Goal: Task Accomplishment & Management: Use online tool/utility

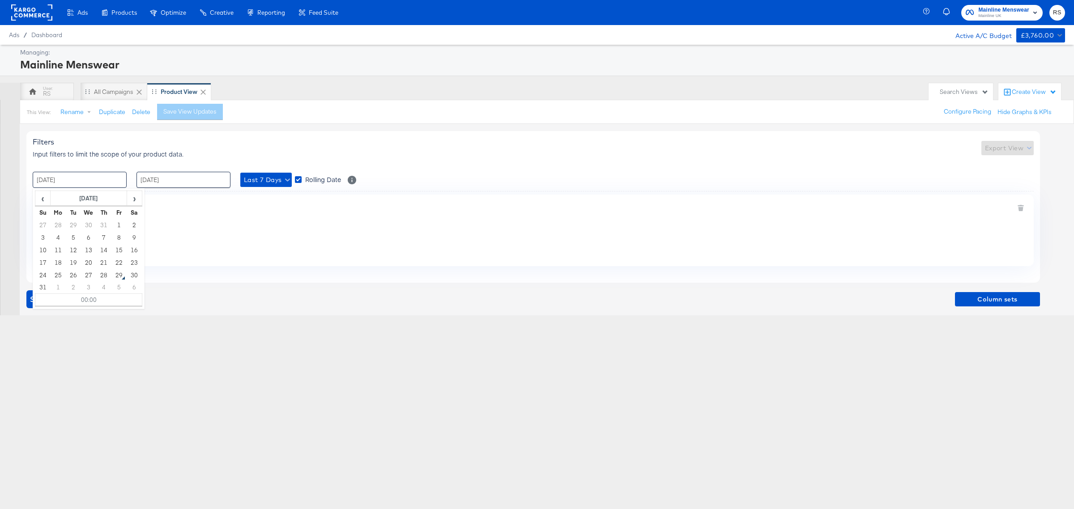
click at [97, 177] on input "[DATE]" at bounding box center [80, 180] width 94 height 16
click at [87, 275] on td "27" at bounding box center [88, 275] width 15 height 13
type input "[DATE] 00:00"
click at [163, 183] on input "[DATE]" at bounding box center [183, 180] width 94 height 16
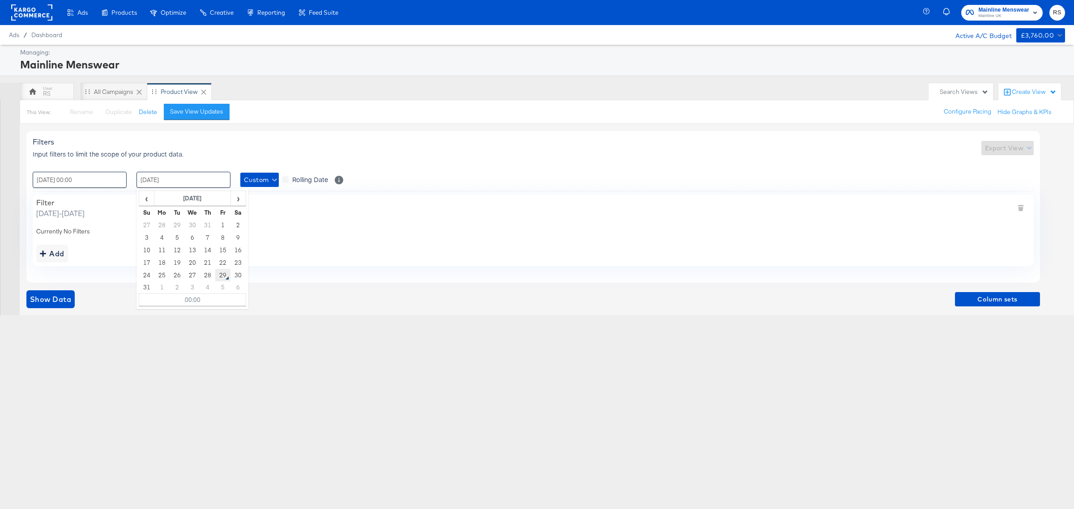
click at [223, 274] on td "29" at bounding box center [222, 275] width 15 height 13
type input "[DATE] 00:00"
click at [233, 390] on div "Ads Ads Dashboard Main dashboard for Media Buying. New Campaign Create a new ca…" at bounding box center [537, 254] width 1074 height 509
click at [45, 306] on button "Show Data" at bounding box center [50, 299] width 48 height 18
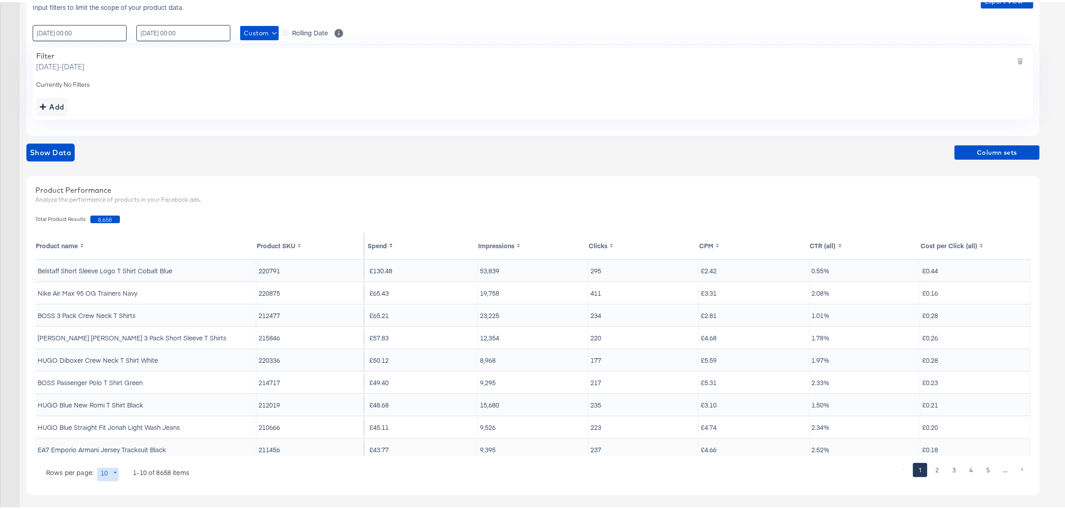
scroll to position [151, 0]
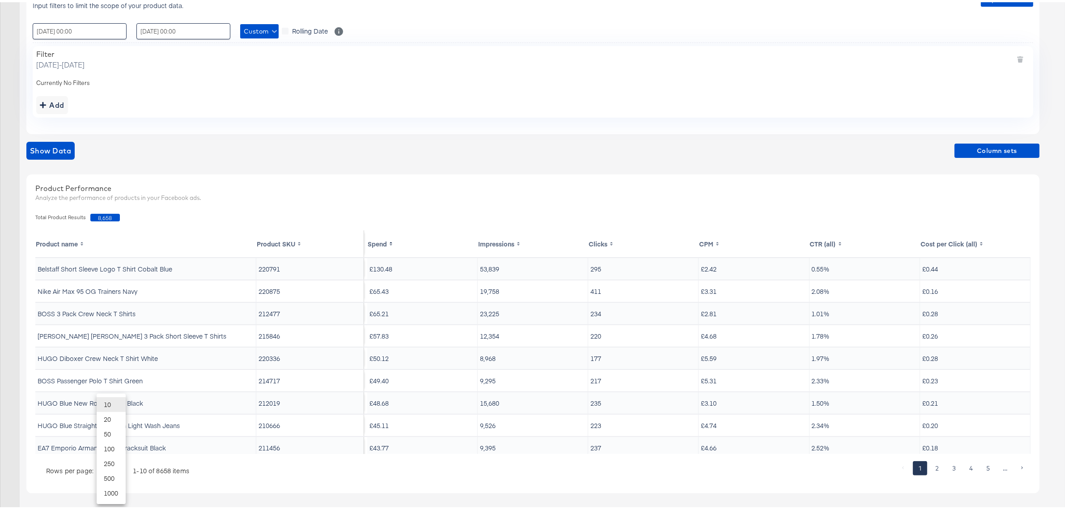
click at [110, 469] on body "Ads Ads Dashboard Main dashboard for Media Buying. New Campaign Create a new ca…" at bounding box center [537, 179] width 1074 height 660
click at [113, 418] on li "20" at bounding box center [111, 417] width 29 height 15
type input "20"
click at [1002, 144] on span "Column sets" at bounding box center [997, 148] width 78 height 11
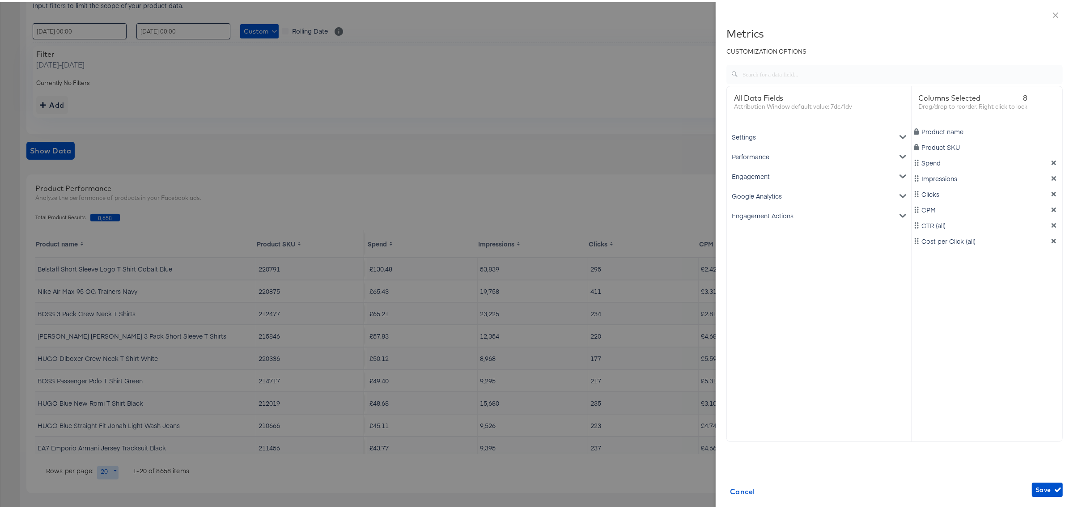
click at [738, 195] on div "Google Analytics" at bounding box center [819, 194] width 181 height 20
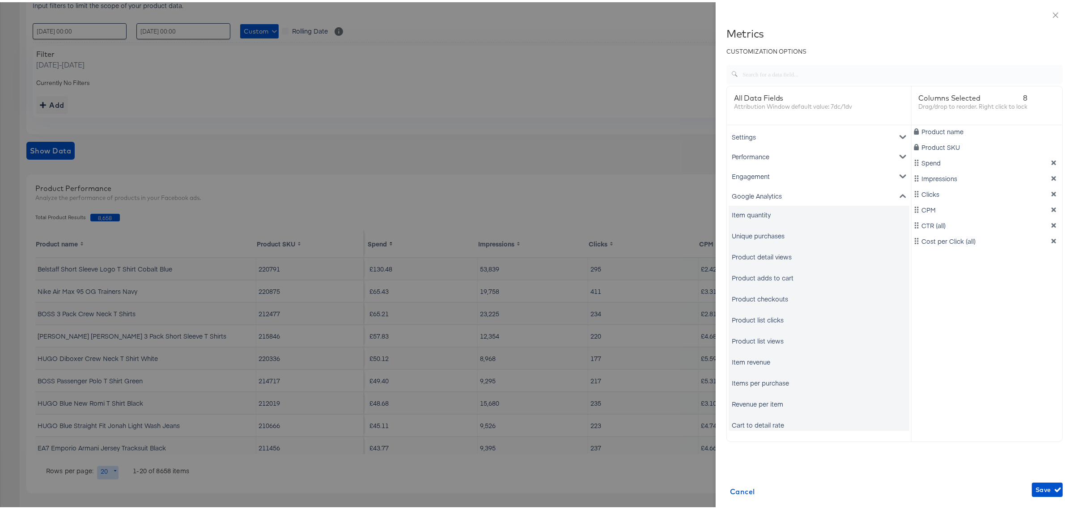
click at [741, 232] on div "Unique purchases" at bounding box center [758, 233] width 53 height 9
click at [749, 357] on div "Item revenue" at bounding box center [751, 359] width 38 height 9
click at [1051, 179] on icon "dimension-list" at bounding box center [1054, 176] width 6 height 6
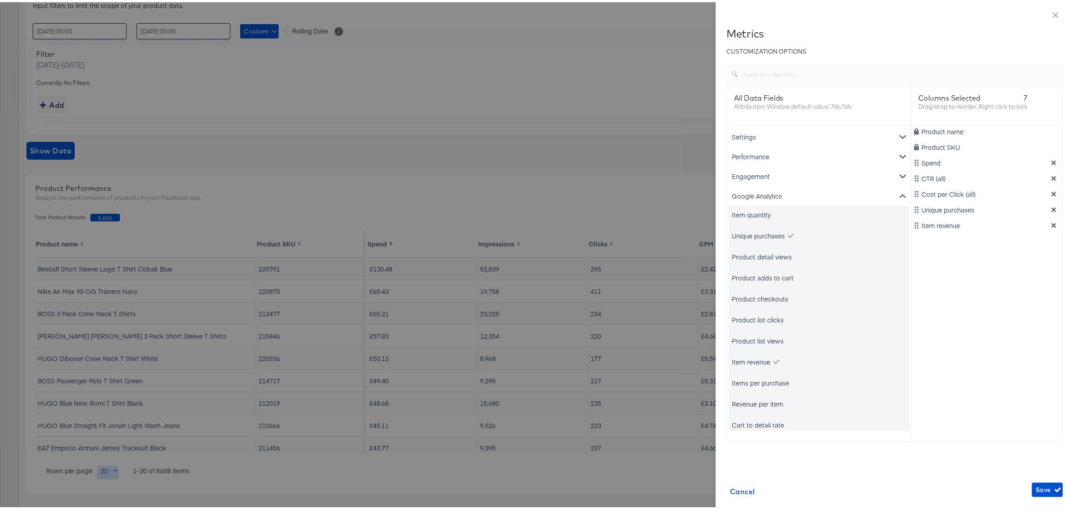
click at [1051, 179] on icon "dimension-list" at bounding box center [1054, 176] width 6 height 6
click at [1055, 485] on icon "button" at bounding box center [1058, 487] width 6 height 6
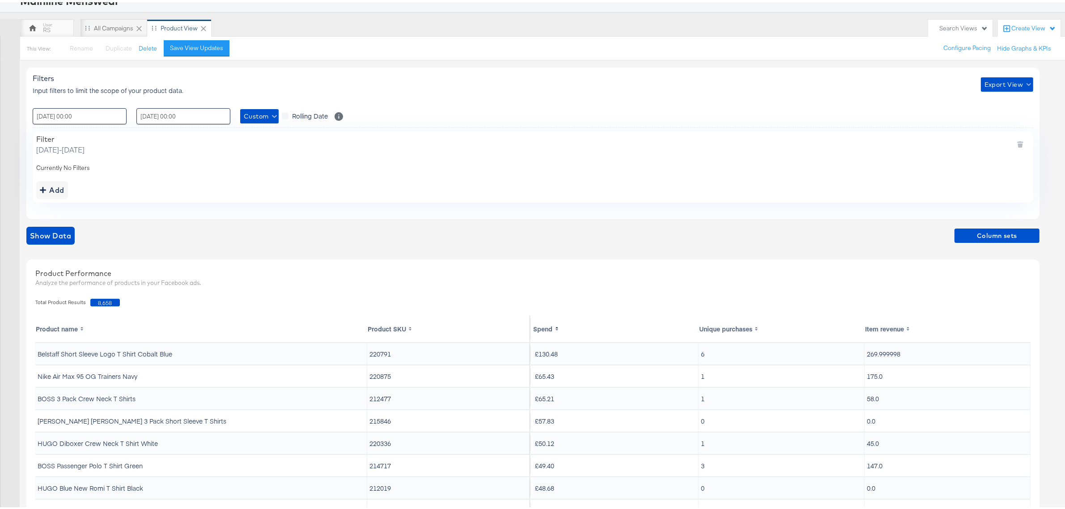
scroll to position [39, 0]
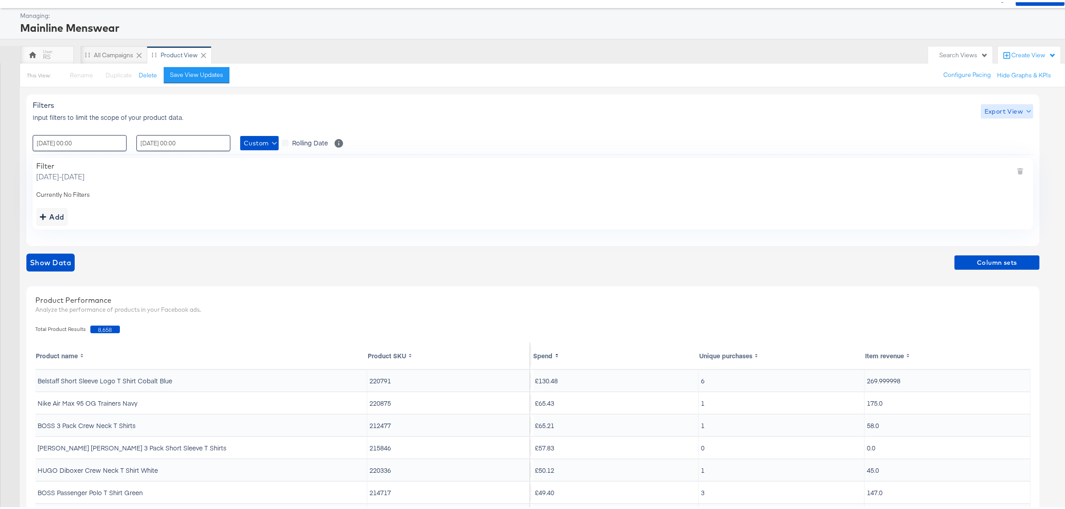
click at [1012, 109] on span "Export View" at bounding box center [1007, 109] width 45 height 11
click at [1013, 125] on link "Current View" at bounding box center [1008, 127] width 41 height 9
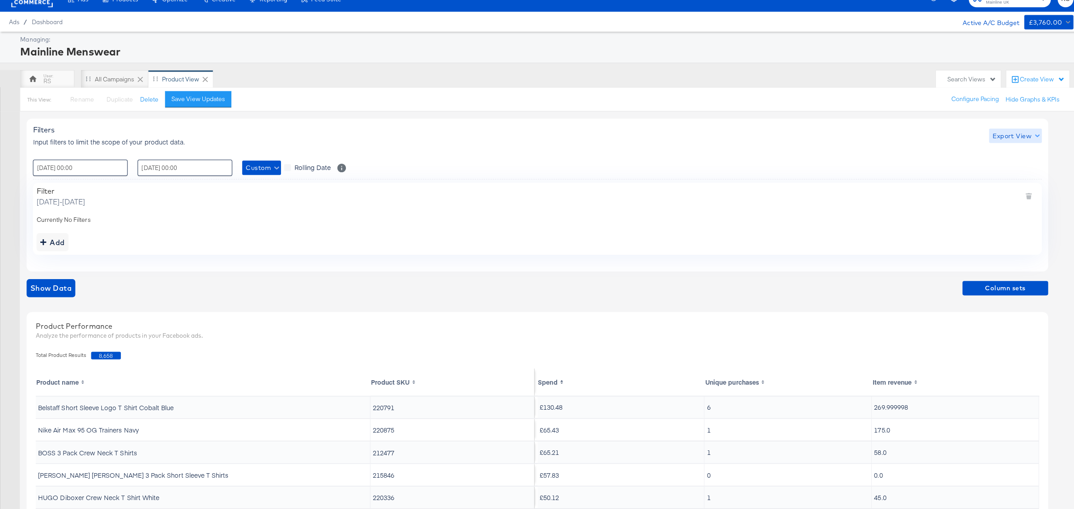
scroll to position [0, 0]
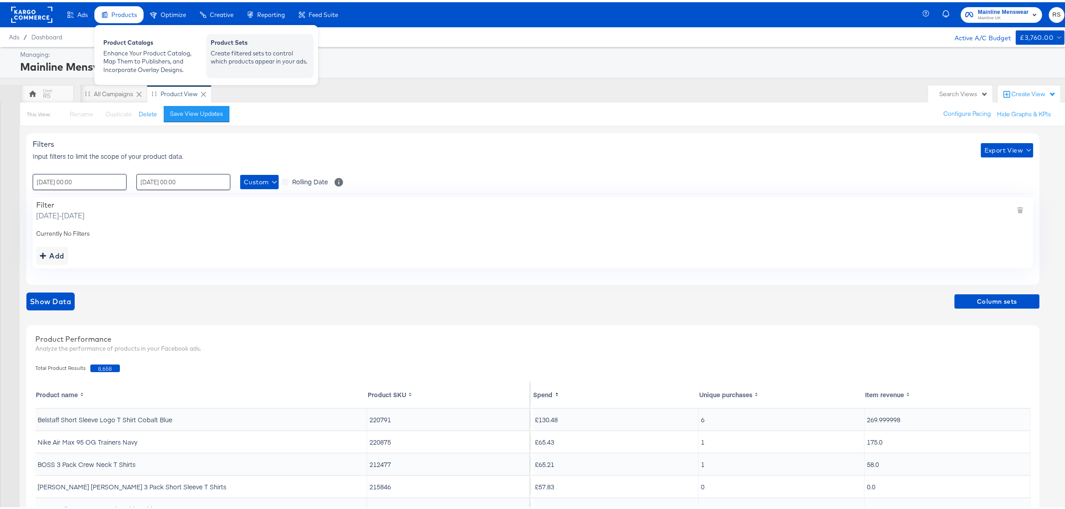
click at [255, 59] on div "Create filtered sets to control which products appear in your ads." at bounding box center [260, 55] width 98 height 17
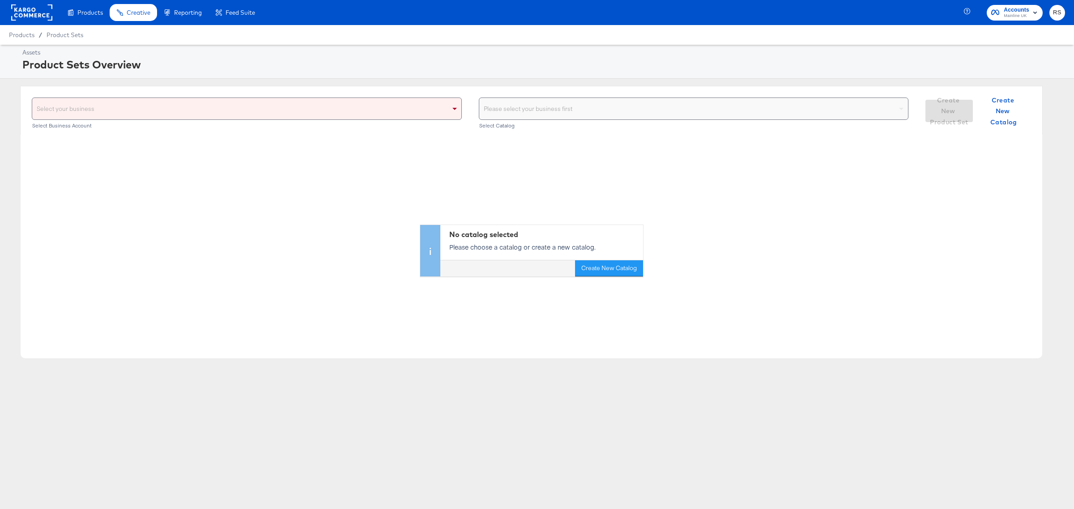
click at [155, 94] on div "Select your business Select Business Account Please select your business first …" at bounding box center [531, 110] width 1022 height 49
click at [160, 104] on div "Select your business" at bounding box center [246, 108] width 429 height 21
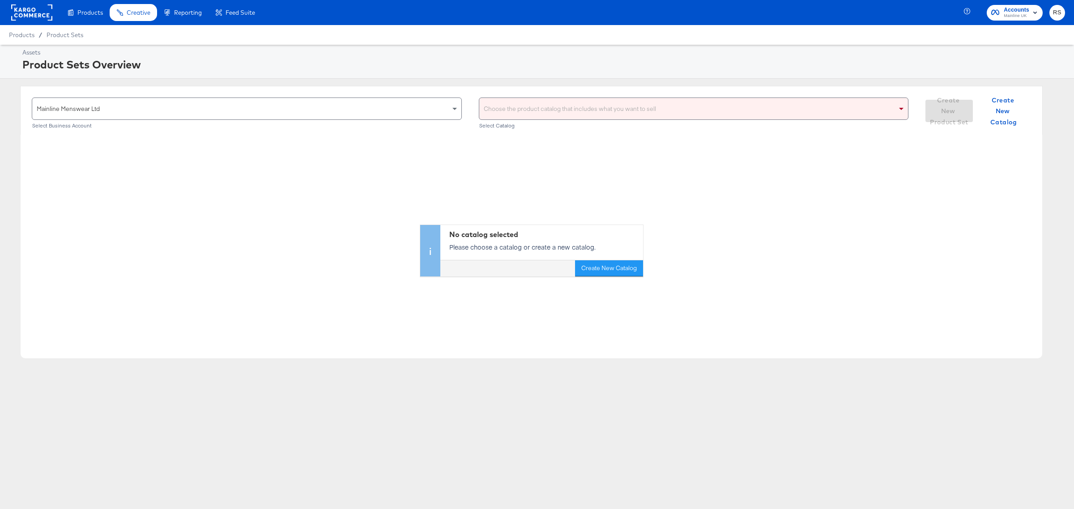
click at [575, 117] on div "Choose the product catalog that includes what you want to sell" at bounding box center [693, 108] width 429 height 21
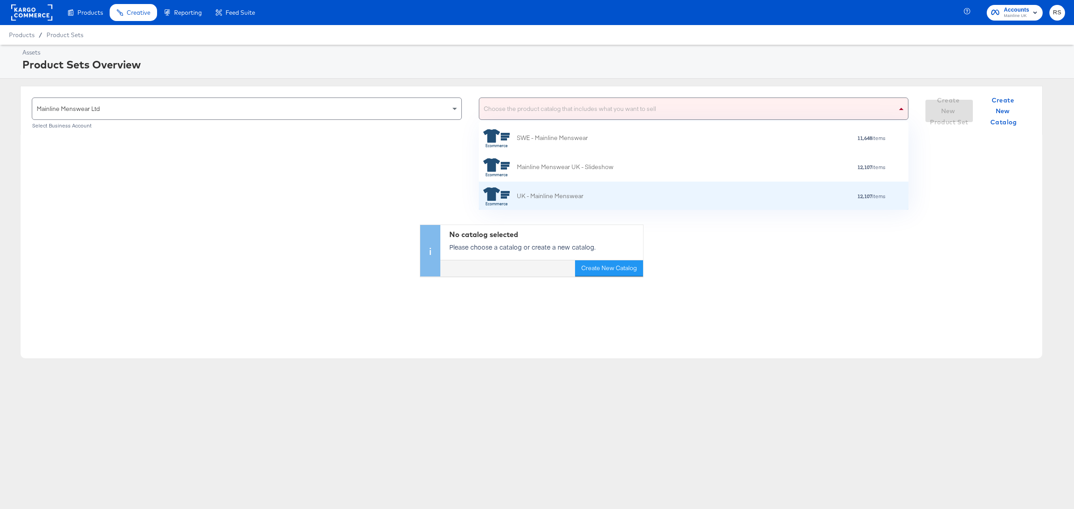
click at [579, 191] on div "UK - Mainline Menswear" at bounding box center [533, 196] width 100 height 18
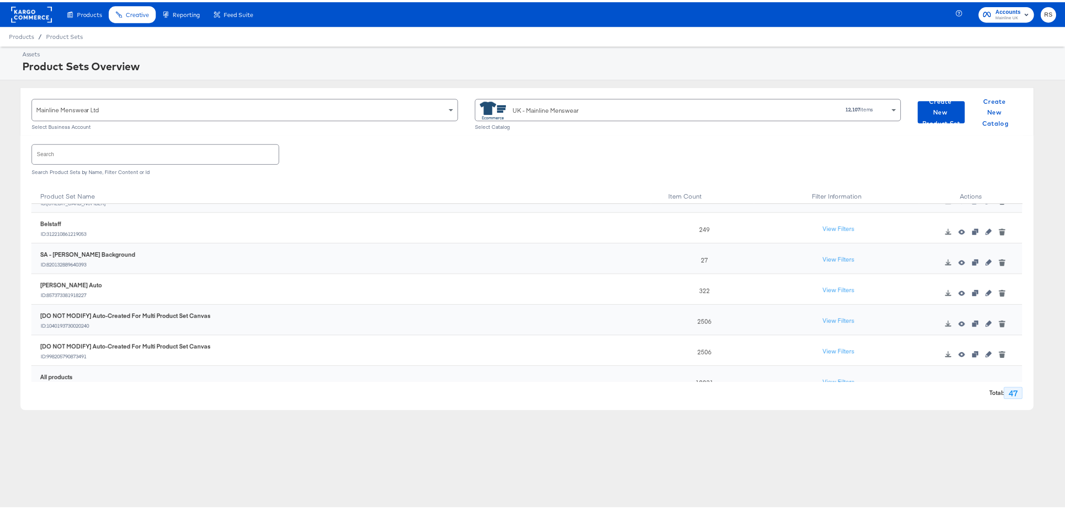
scroll to position [1271, 0]
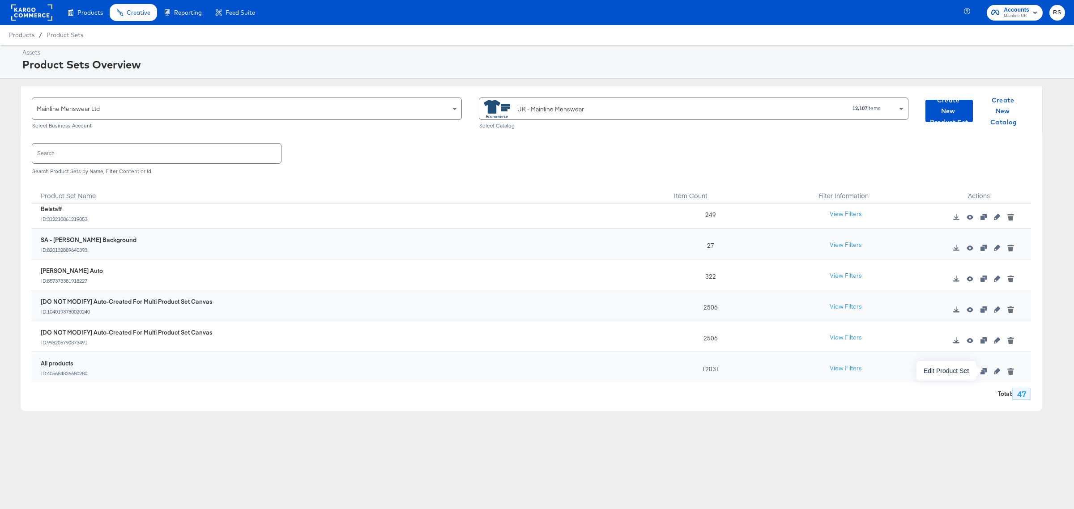
click at [994, 370] on icon "button" at bounding box center [997, 371] width 6 height 6
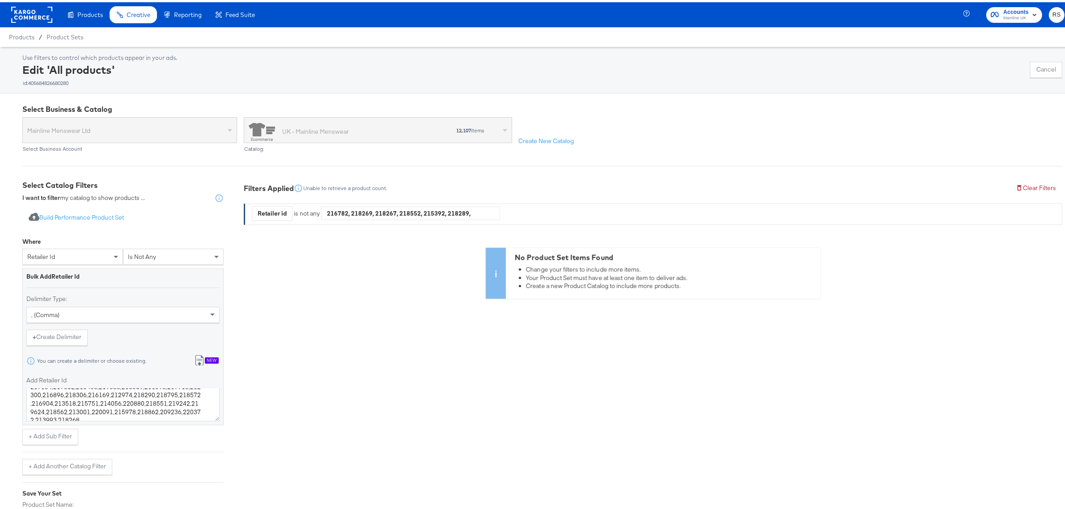
scroll to position [74, 0]
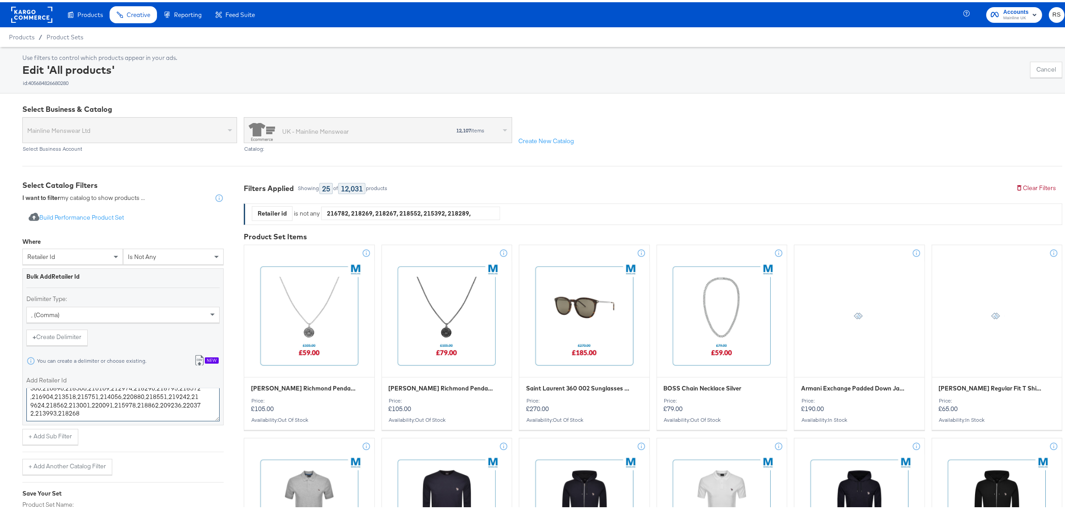
click at [79, 408] on textarea "216782,218269,218267,218552,215392,218289,216669,210258,217477,218043,218981,21…" at bounding box center [122, 402] width 193 height 33
paste textarea "212477 215846 220336 212019 210666 211456 210667 215619 217919 215041 212461 22…"
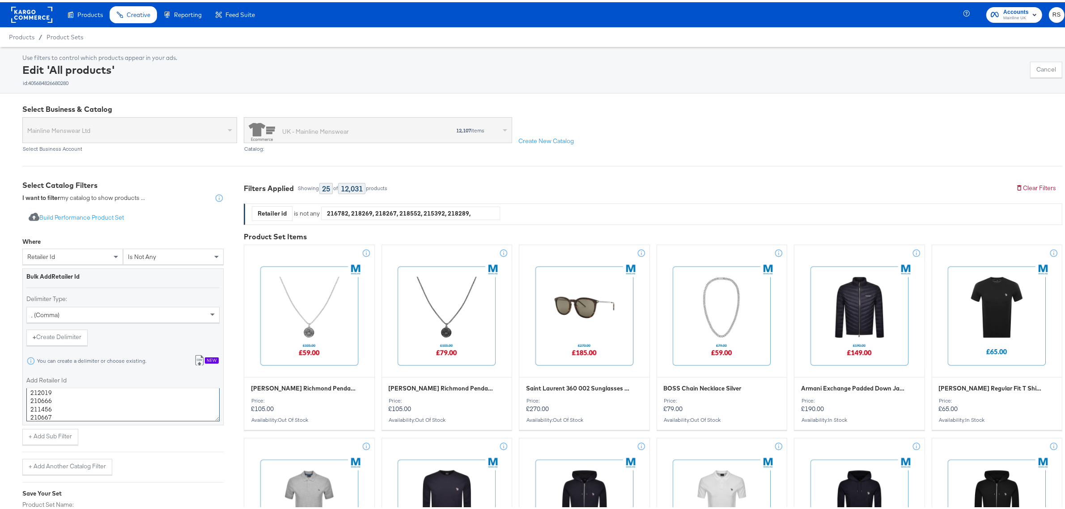
scroll to position [98, 0]
click at [30, 398] on textarea "216782,218269,218267,218552,215392,218289,216669,210258,217477,218043,218981,21…" at bounding box center [122, 402] width 193 height 33
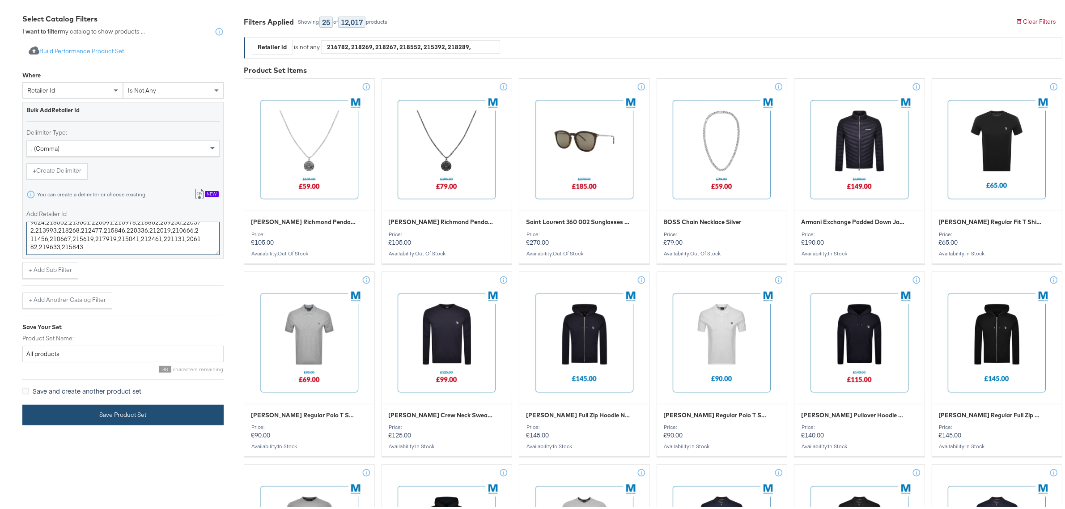
scroll to position [168, 0]
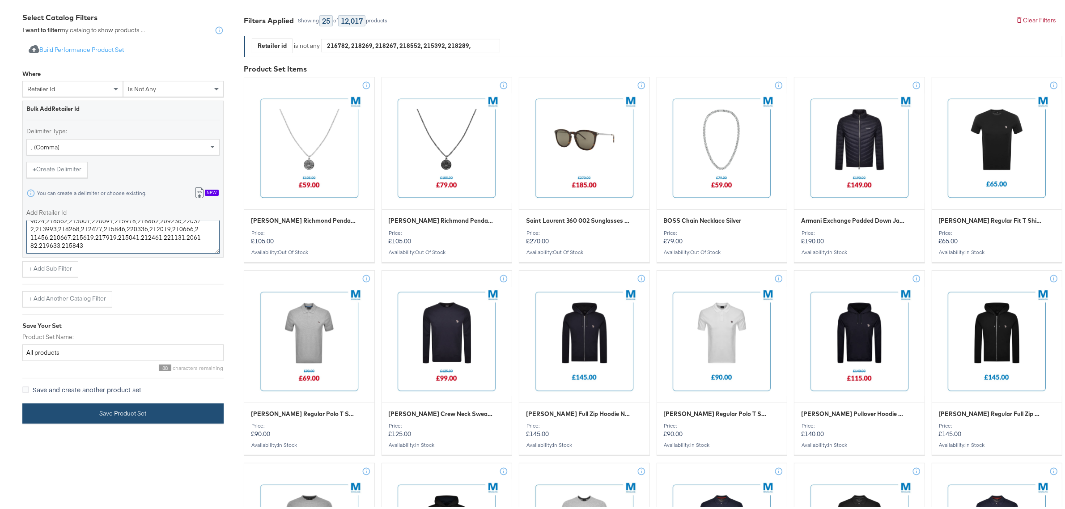
type textarea "216782,218269,218267,218552,215392,218289,216669,210258,217477,218043,218981,21…"
click at [123, 415] on button "Save Product Set" at bounding box center [122, 411] width 201 height 20
